Goal: Check status: Check status

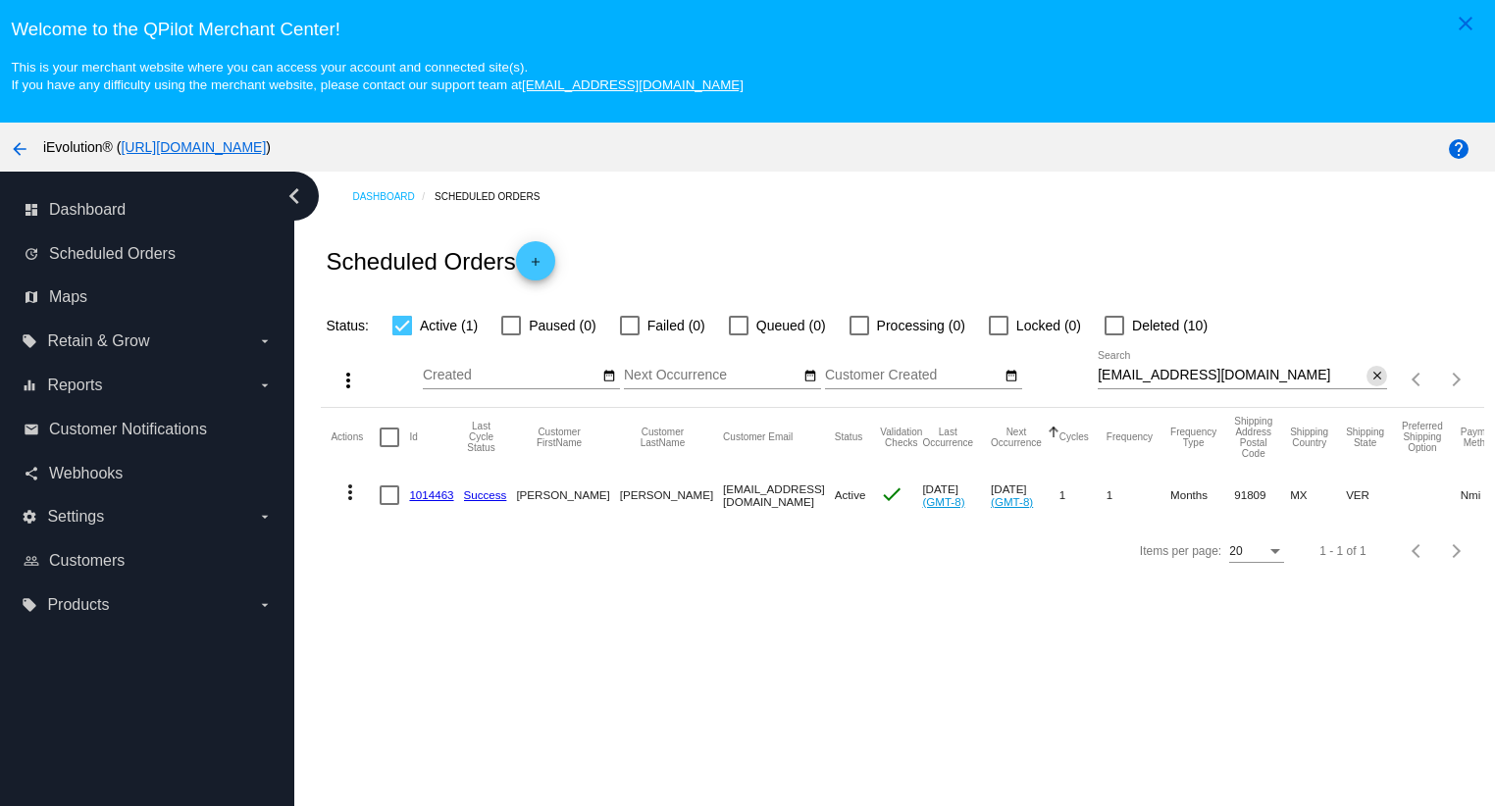
click at [1370, 378] on mat-icon "close" at bounding box center [1377, 377] width 14 height 16
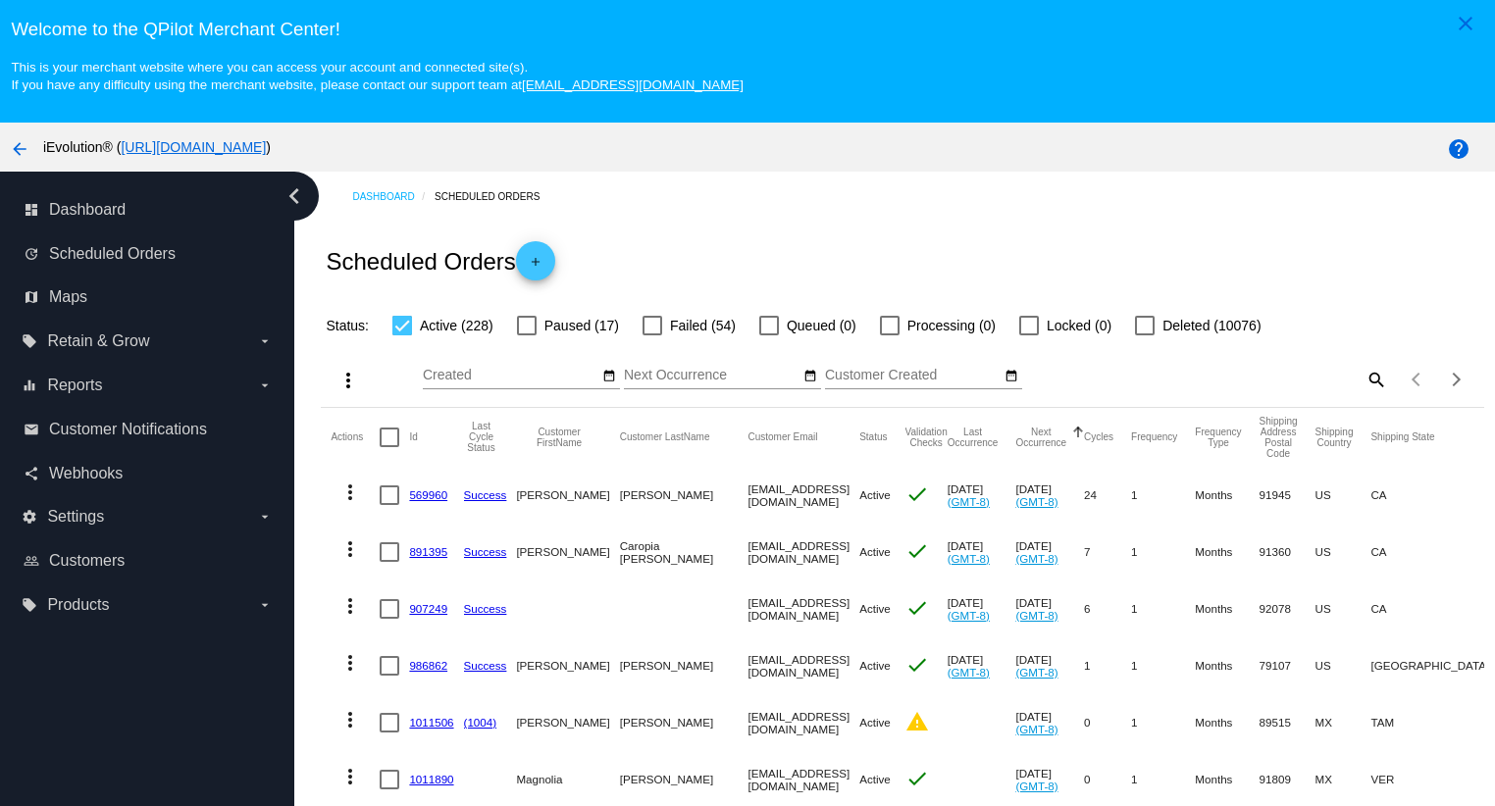
click at [1387, 383] on div "Items per page: 20 1 - 20 of 228" at bounding box center [1435, 379] width 96 height 55
click at [1363, 378] on mat-icon "search" at bounding box center [1375, 379] width 24 height 30
click at [1339, 382] on input "Search" at bounding box center [1241, 376] width 289 height 16
paste input "[EMAIL_ADDRESS][DOMAIN_NAME]"
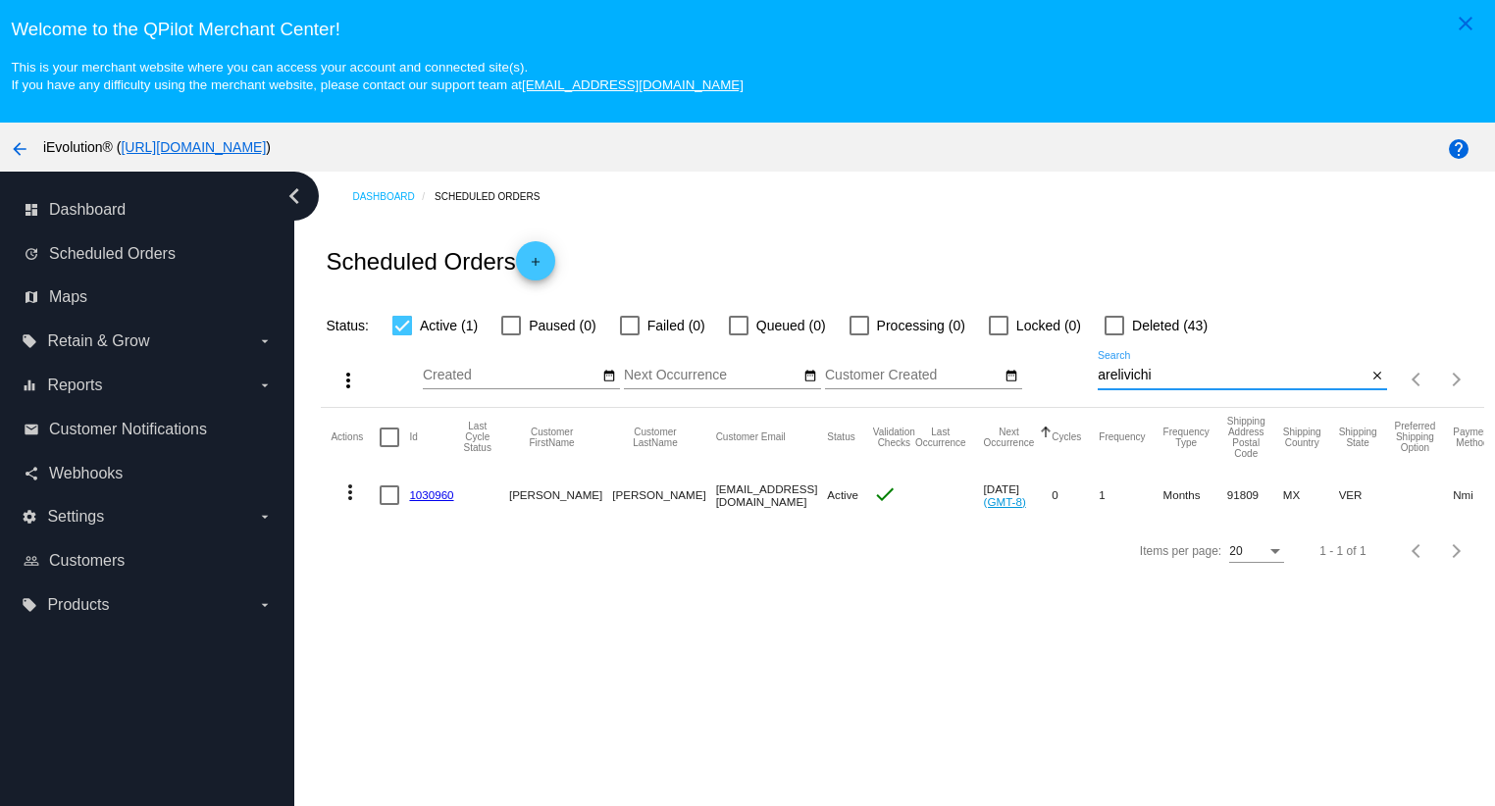
type input "arelivichi"
click at [346, 499] on mat-icon "more_vert" at bounding box center [350, 493] width 24 height 24
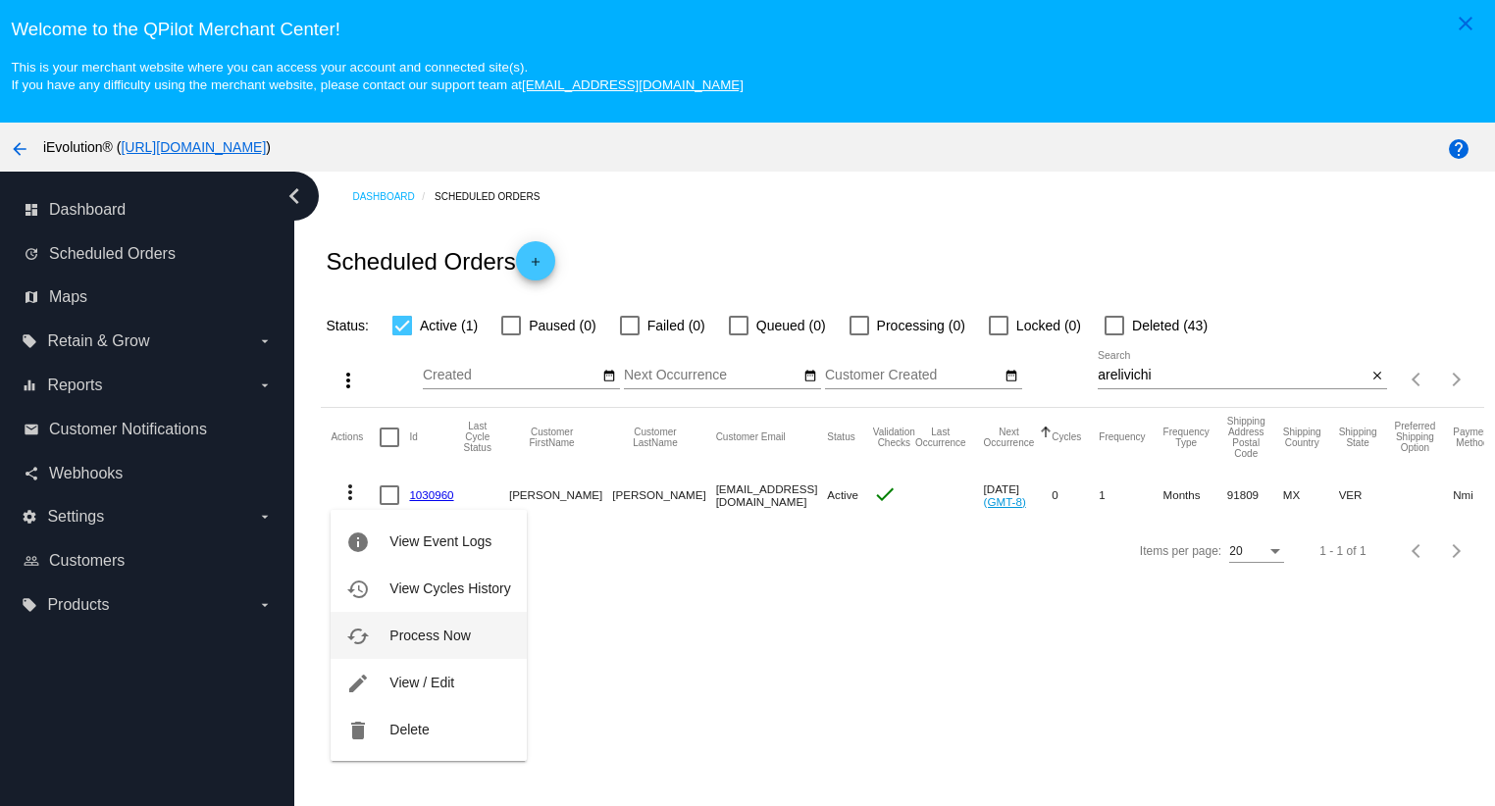
click at [436, 643] on button "cached Process Now" at bounding box center [428, 635] width 195 height 47
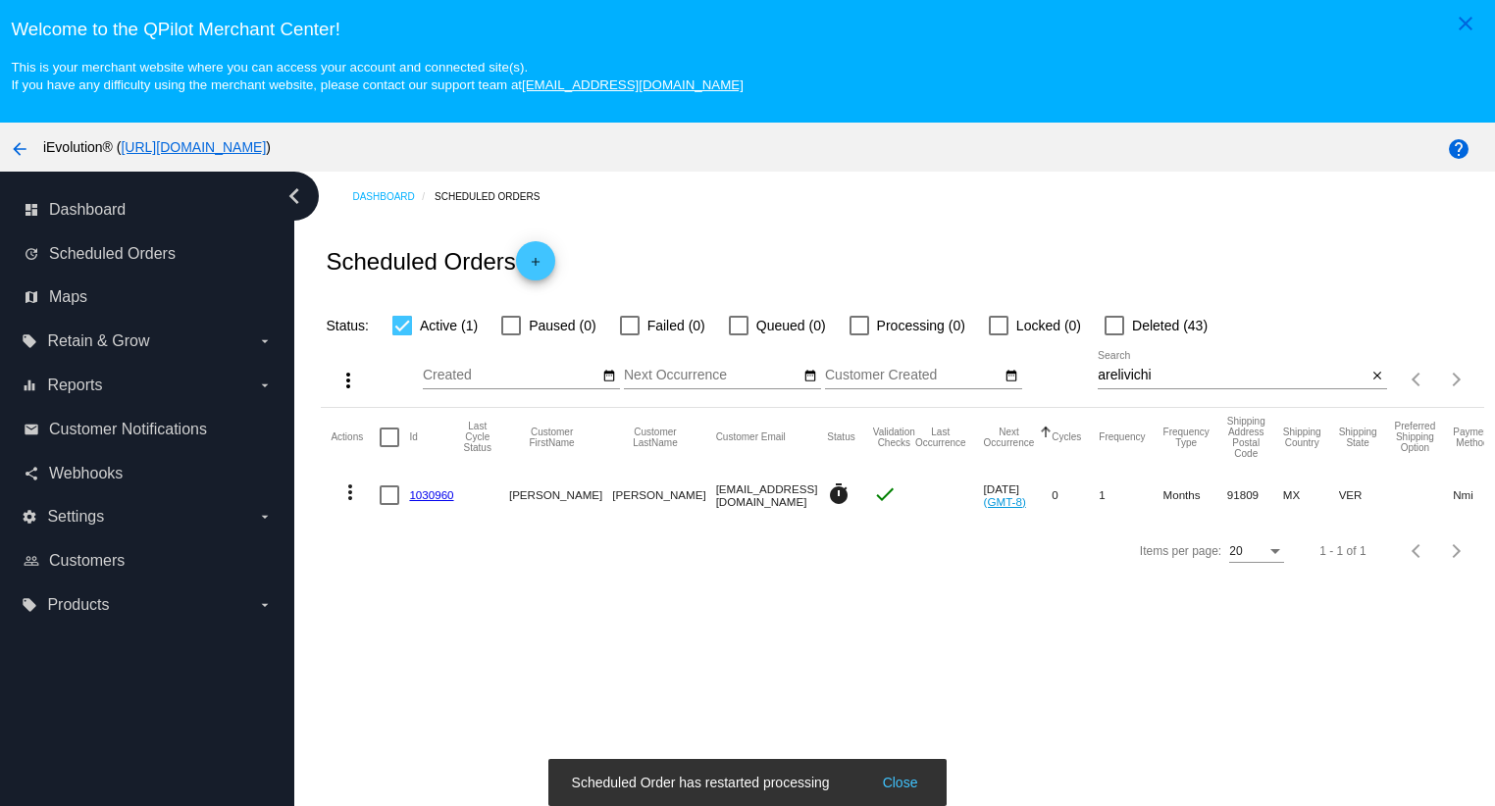
click at [434, 493] on link "1030960" at bounding box center [431, 494] width 44 height 13
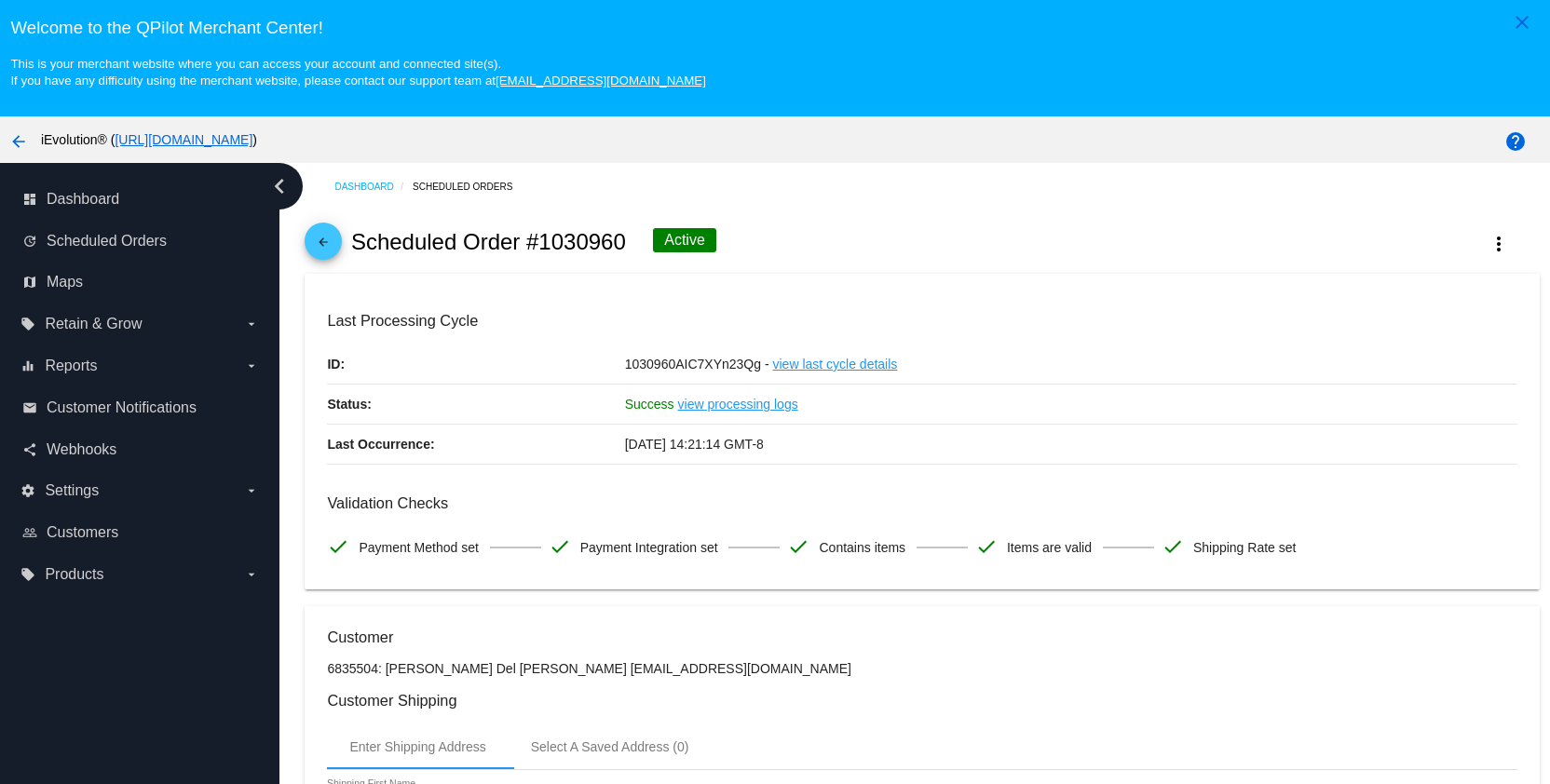
click at [347, 241] on div "arrow_back Scheduled Order #1030960 Active more_vert" at bounding box center [921, 242] width 1234 height 64
click at [336, 244] on link "arrow_back" at bounding box center [323, 240] width 37 height 37
